Goal: Transaction & Acquisition: Obtain resource

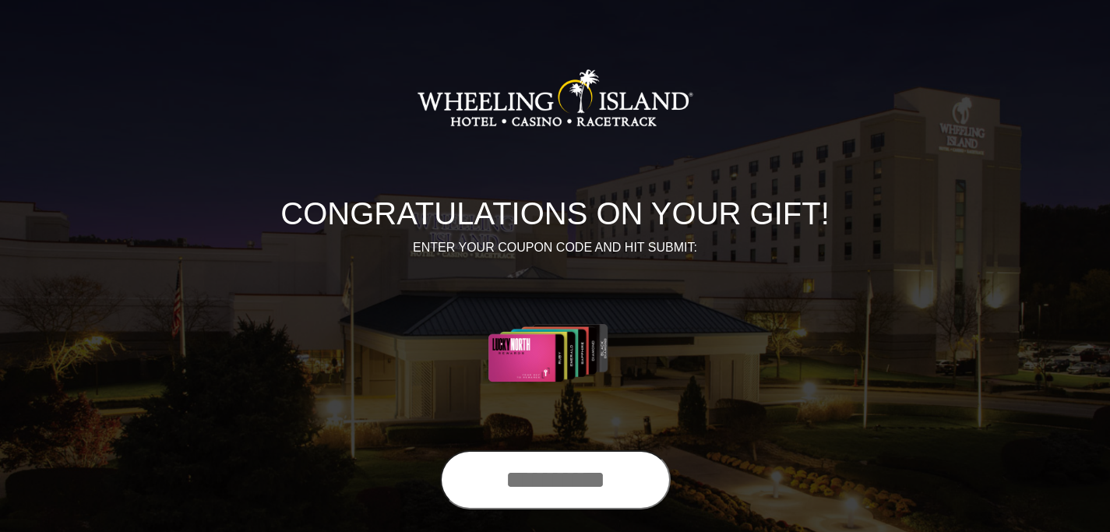
click at [554, 462] on input "text" at bounding box center [555, 479] width 231 height 59
click at [549, 484] on input "text" at bounding box center [555, 479] width 231 height 59
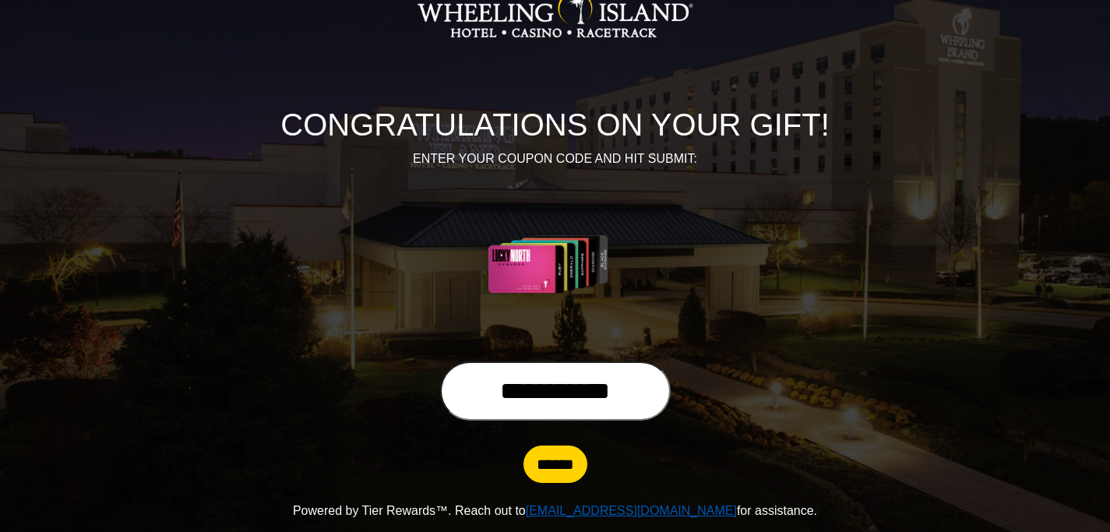
scroll to position [90, 0]
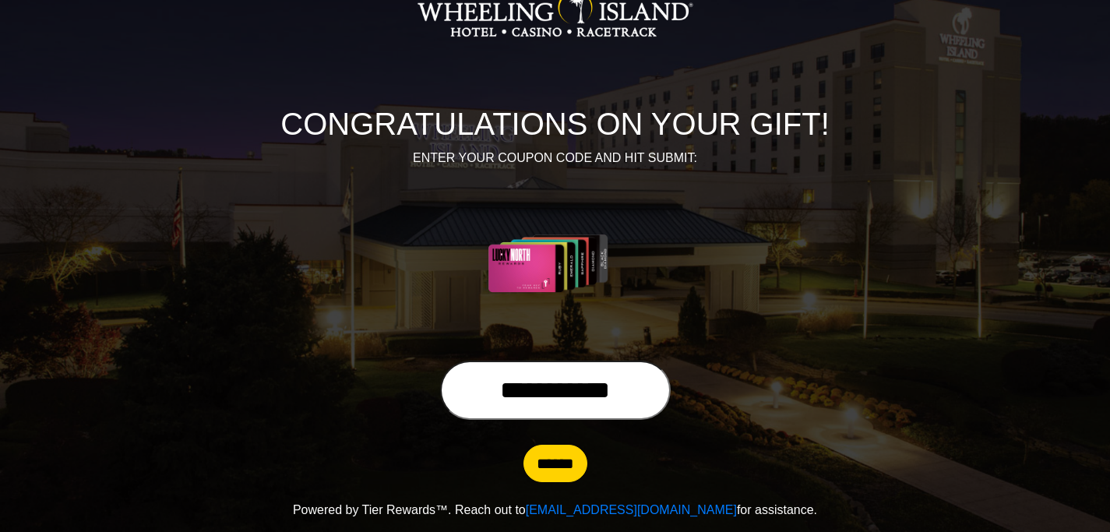
type input "**********"
click at [556, 462] on input "******" at bounding box center [555, 463] width 64 height 37
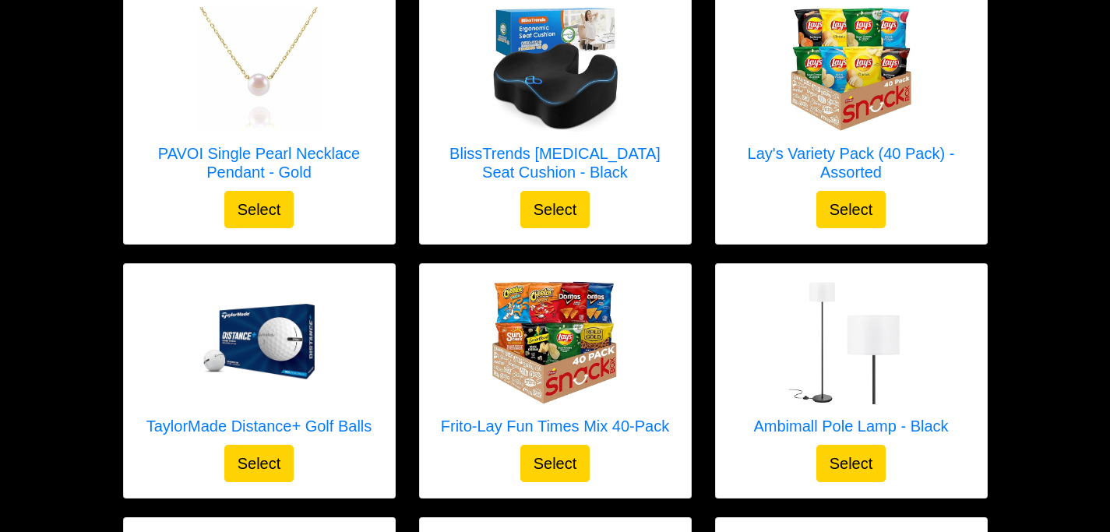
scroll to position [1947, 0]
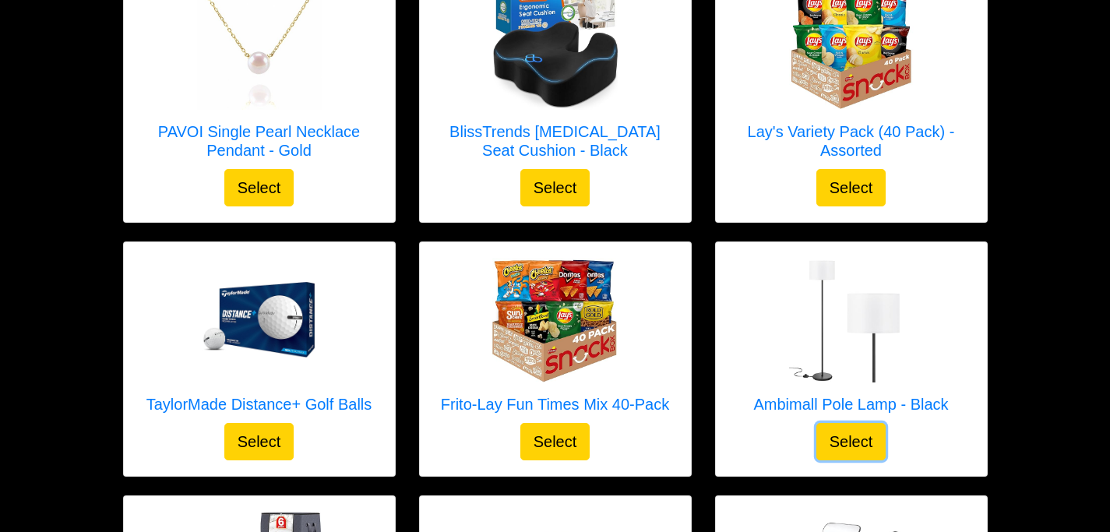
click at [861, 445] on button "Select" at bounding box center [851, 441] width 70 height 37
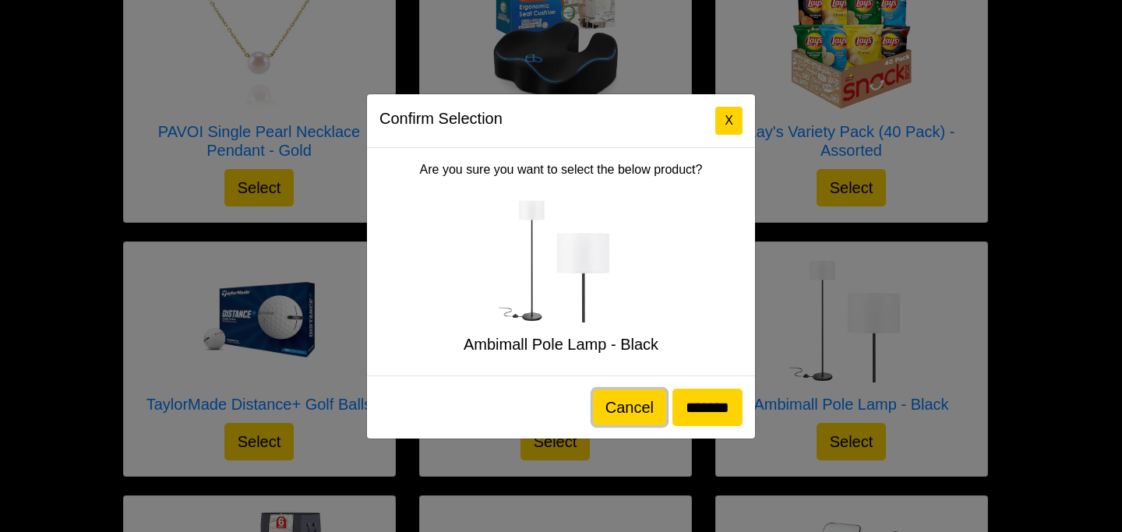
click at [597, 407] on button "Cancel" at bounding box center [629, 407] width 73 height 36
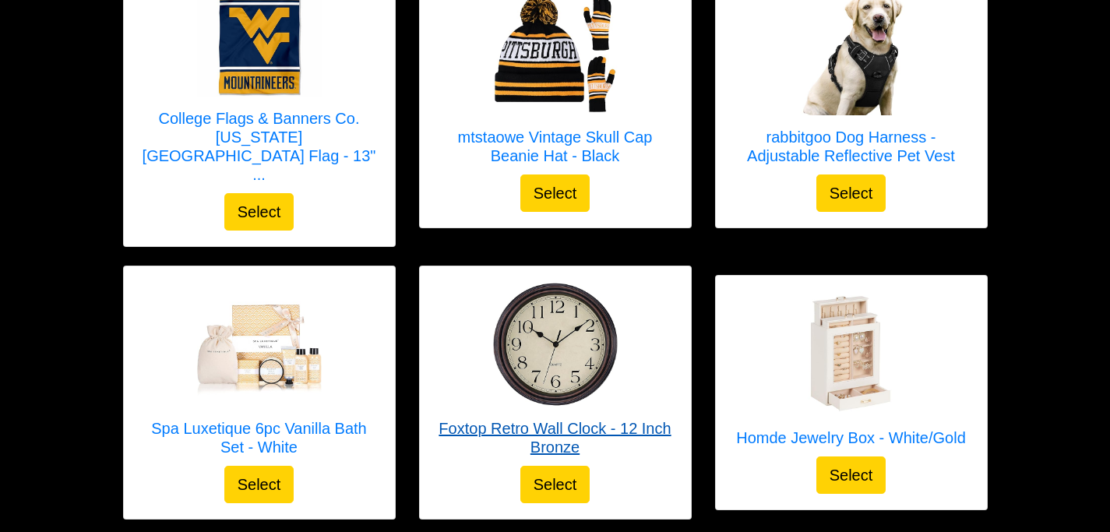
scroll to position [4751, 0]
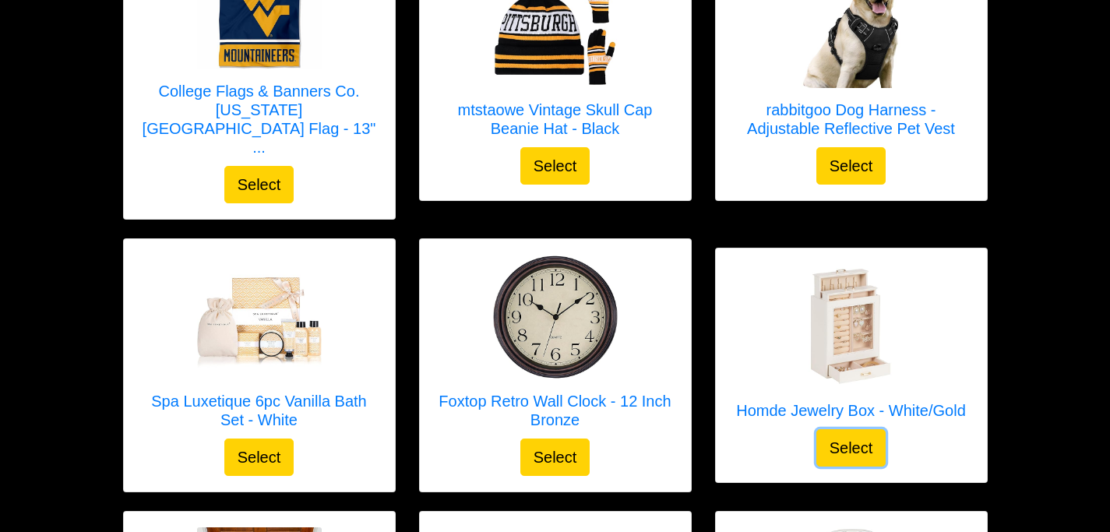
click at [844, 429] on button "Select" at bounding box center [851, 447] width 70 height 37
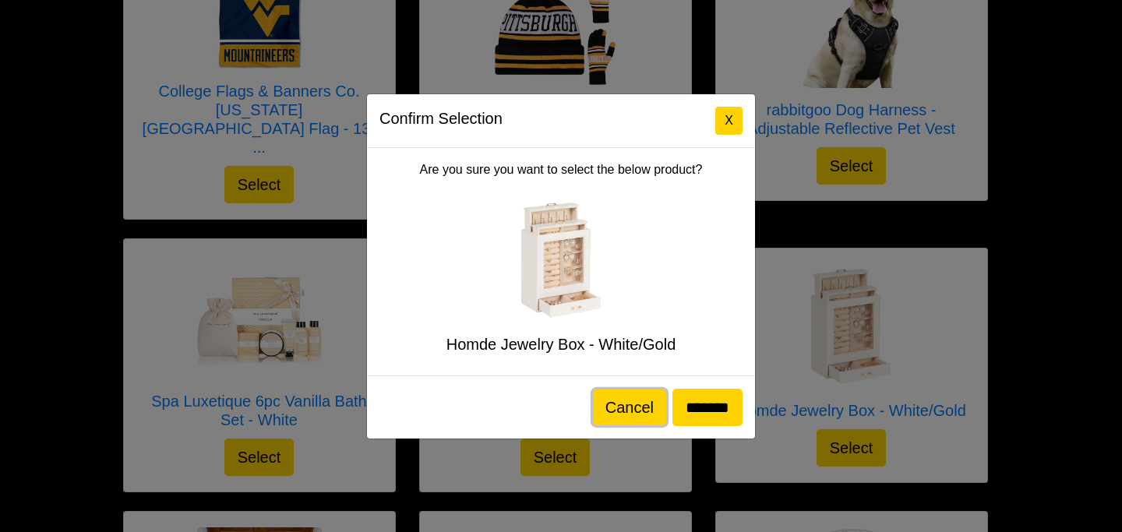
click at [626, 403] on button "Cancel" at bounding box center [629, 407] width 73 height 36
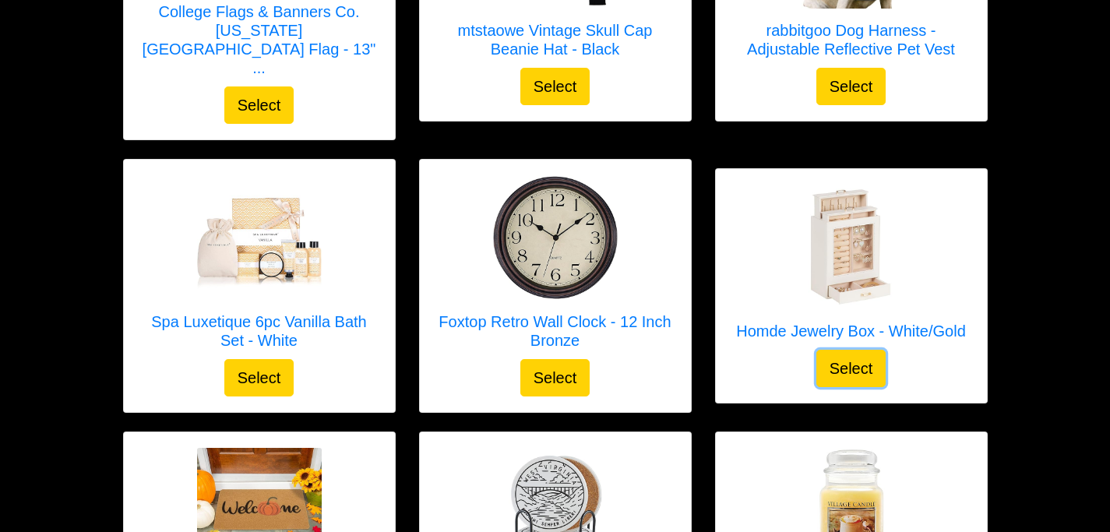
scroll to position [4802, 0]
